Goal: Complete application form

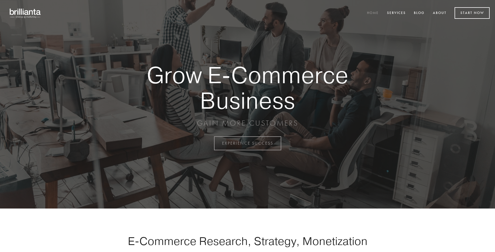
scroll to position [1405, 0]
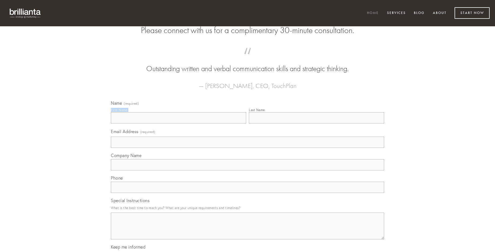
type input "[PERSON_NAME]"
click at [317, 123] on input "Last Name" at bounding box center [316, 117] width 135 height 11
type input "[PERSON_NAME]"
click at [248, 148] on input "Email Address (required)" at bounding box center [247, 141] width 273 height 11
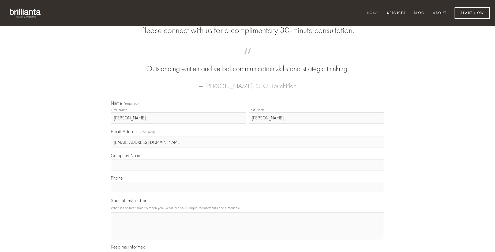
type input "[EMAIL_ADDRESS][DOMAIN_NAME]"
click at [248, 170] on input "Company Name" at bounding box center [247, 164] width 273 height 11
type input "in"
click at [248, 193] on input "text" at bounding box center [247, 186] width 273 height 11
click at [248, 231] on textarea "Special Instructions" at bounding box center [247, 225] width 273 height 27
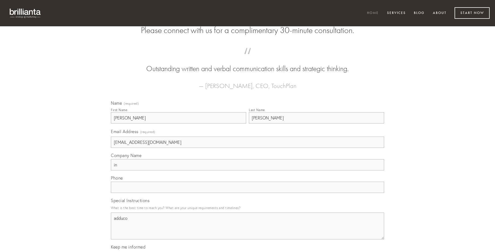
type textarea "adduco"
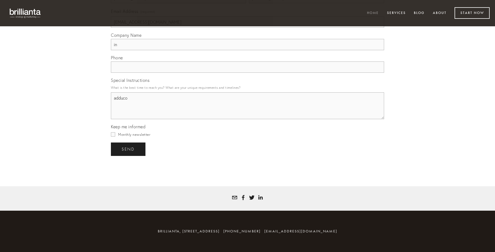
click at [129, 149] on span "send" at bounding box center [128, 149] width 13 height 5
